Goal: Information Seeking & Learning: Learn about a topic

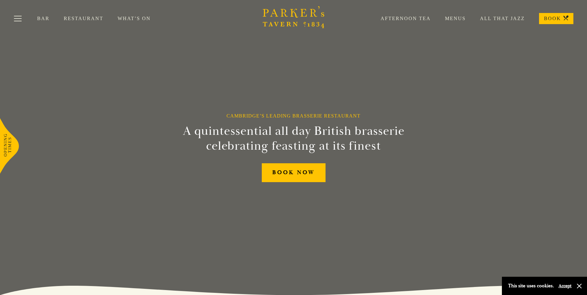
click at [123, 15] on div "Bar Restaurant What’s On Afternoon Tea Menus All That Jazz BOOK" at bounding box center [293, 18] width 587 height 37
click at [124, 18] on link "What’s On" at bounding box center [141, 18] width 47 height 6
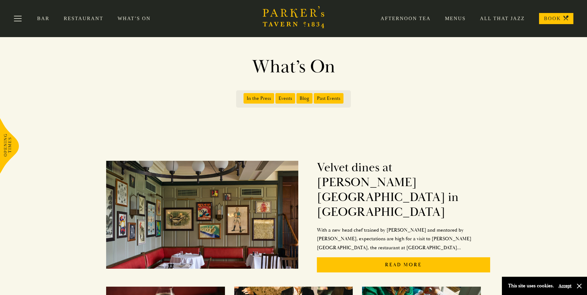
click at [76, 16] on link "Restaurant" at bounding box center [91, 18] width 54 height 6
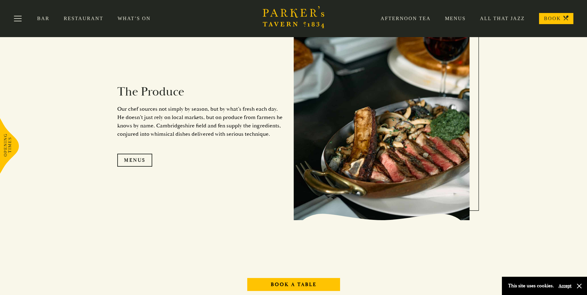
scroll to position [618, 0]
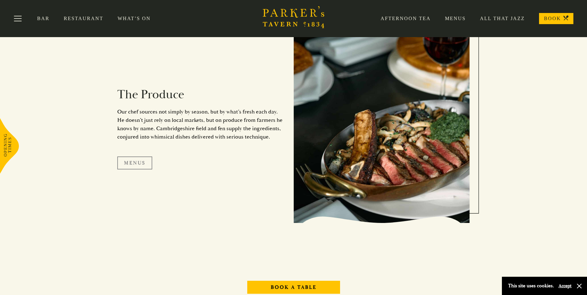
click at [139, 165] on link "Menus" at bounding box center [134, 162] width 35 height 13
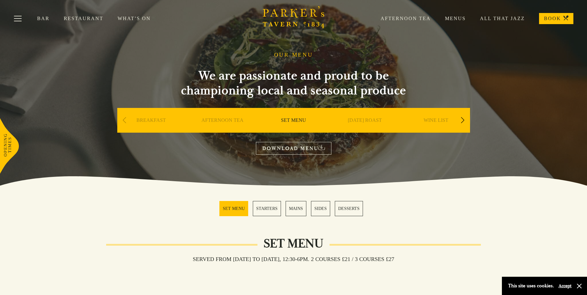
click at [437, 125] on link "WINE LIST" at bounding box center [435, 129] width 25 height 25
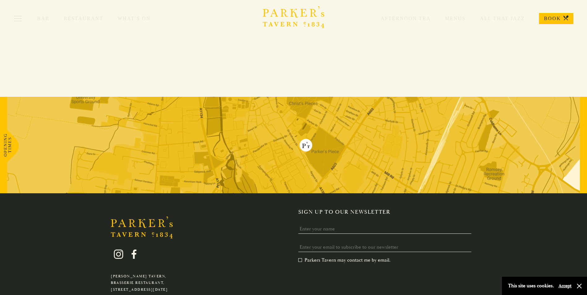
scroll to position [85, 0]
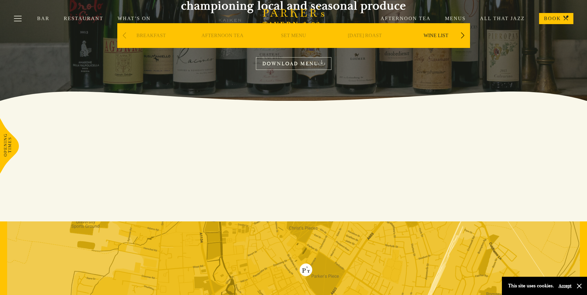
click at [285, 59] on link "DOWNLOAD MENU" at bounding box center [293, 63] width 75 height 13
click at [463, 35] on div "Bar Restaurant What’s On Afternoon Tea Menus All That Jazz BOOK" at bounding box center [293, 18] width 587 height 37
click at [124, 36] on div "Bar Restaurant What’s On Afternoon Tea Menus All That Jazz BOOK" at bounding box center [293, 18] width 587 height 37
click at [463, 42] on div "BREAKFAST AFTERNOON TEA SET MENU [DATE] ROAST WINE LIST A LA CARTE DESSERT BAR …" at bounding box center [293, 35] width 353 height 25
click at [463, 38] on div "Next slide" at bounding box center [462, 36] width 8 height 14
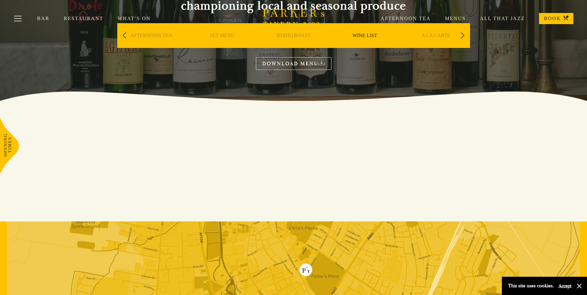
click at [462, 38] on div "Next slide" at bounding box center [462, 36] width 8 height 14
click at [461, 36] on div "Bar Restaurant What’s On Afternoon Tea Menus All That Jazz BOOK" at bounding box center [293, 18] width 587 height 37
click at [125, 36] on div "Bar Restaurant What’s On Afternoon Tea Menus All That Jazz BOOK" at bounding box center [293, 18] width 587 height 37
click at [124, 36] on div "Bar Restaurant What’s On Afternoon Tea Menus All That Jazz BOOK" at bounding box center [293, 18] width 587 height 37
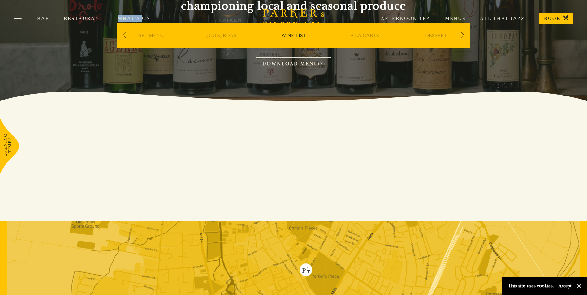
click at [124, 36] on div "Bar Restaurant What’s On Afternoon Tea Menus All That Jazz BOOK" at bounding box center [293, 18] width 587 height 37
click at [151, 38] on link "SET MENU" at bounding box center [151, 44] width 25 height 25
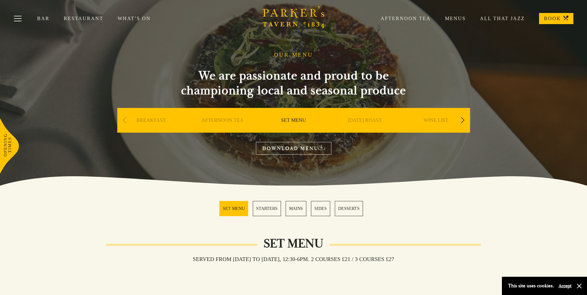
click at [463, 119] on div "Next slide" at bounding box center [462, 120] width 8 height 14
click at [361, 118] on link "A LA CARTE" at bounding box center [364, 129] width 29 height 25
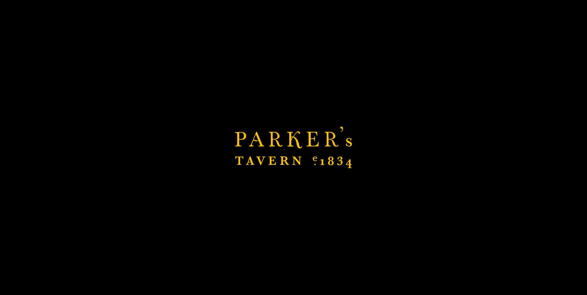
scroll to position [93, 0]
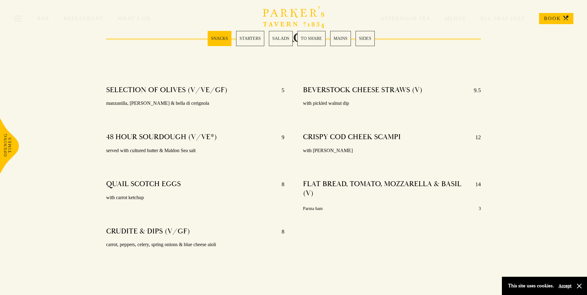
scroll to position [216, 0]
